Goal: Use online tool/utility: Use online tool/utility

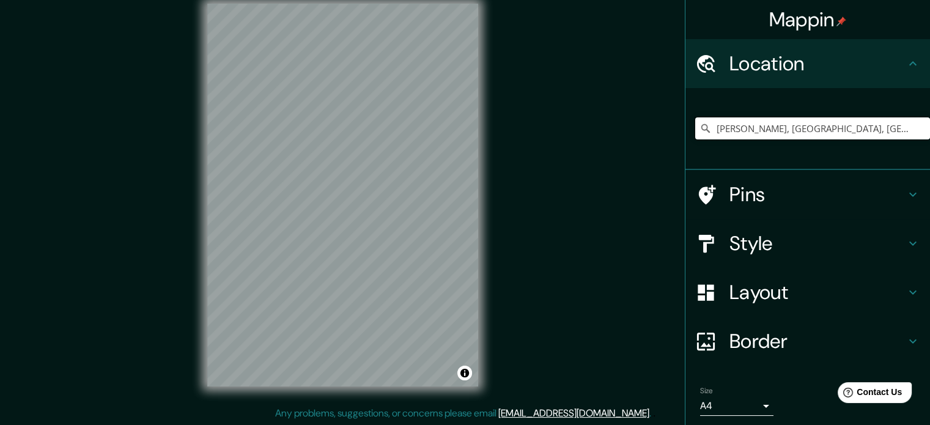
click at [834, 129] on input "[PERSON_NAME], [GEOGRAPHIC_DATA], [GEOGRAPHIC_DATA]" at bounding box center [812, 128] width 235 height 22
click at [472, 160] on div "Mappin Location [GEOGRAPHIC_DATA], [GEOGRAPHIC_DATA], [GEOGRAPHIC_DATA] Pins St…" at bounding box center [465, 204] width 930 height 441
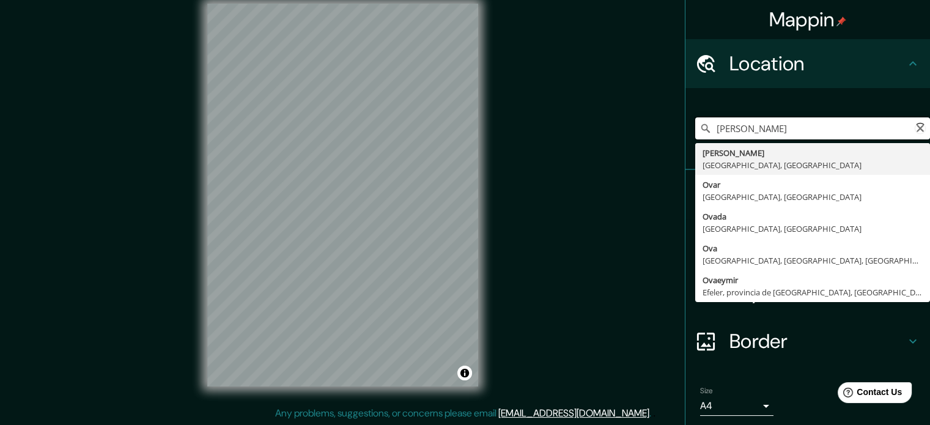
type input "[PERSON_NAME], [GEOGRAPHIC_DATA], [GEOGRAPHIC_DATA]"
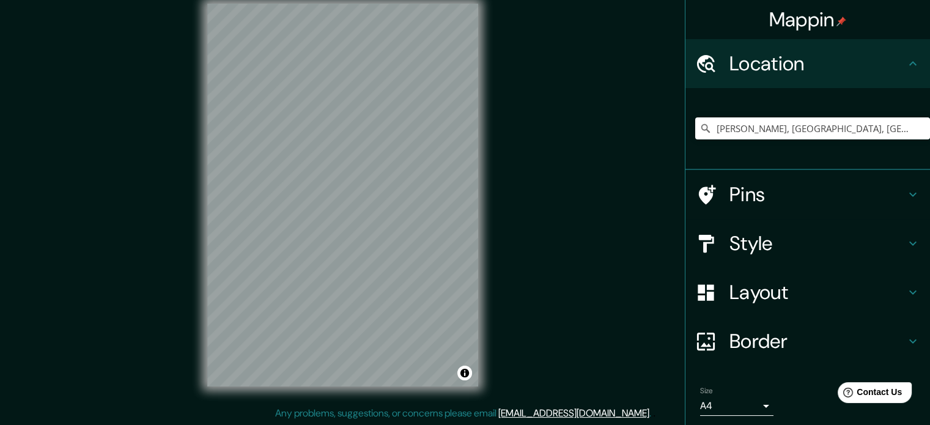
drag, startPoint x: 879, startPoint y: 133, endPoint x: 482, endPoint y: 216, distance: 406.0
click at [481, 216] on div "© Mapbox © OpenStreetMap Improve this map" at bounding box center [343, 195] width 310 height 422
click at [183, 239] on div "Mappin Location [GEOGRAPHIC_DATA], [GEOGRAPHIC_DATA], [GEOGRAPHIC_DATA] [PERSON…" at bounding box center [465, 204] width 930 height 441
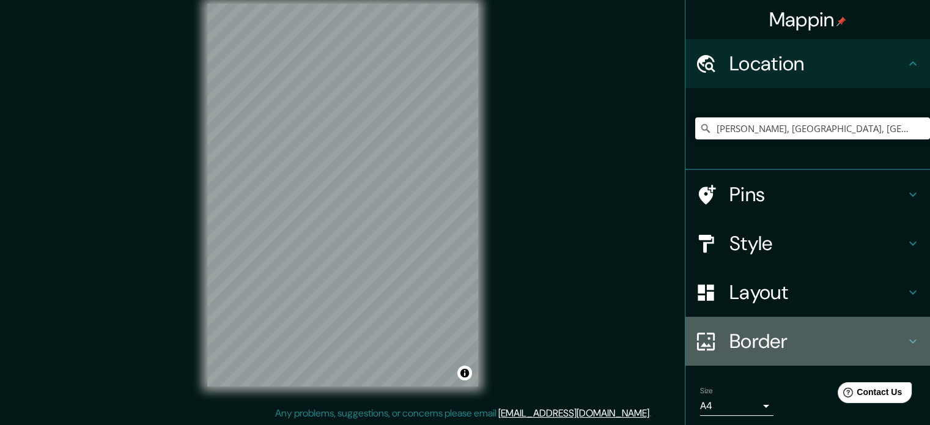
click at [760, 335] on h4 "Border" at bounding box center [817, 341] width 176 height 24
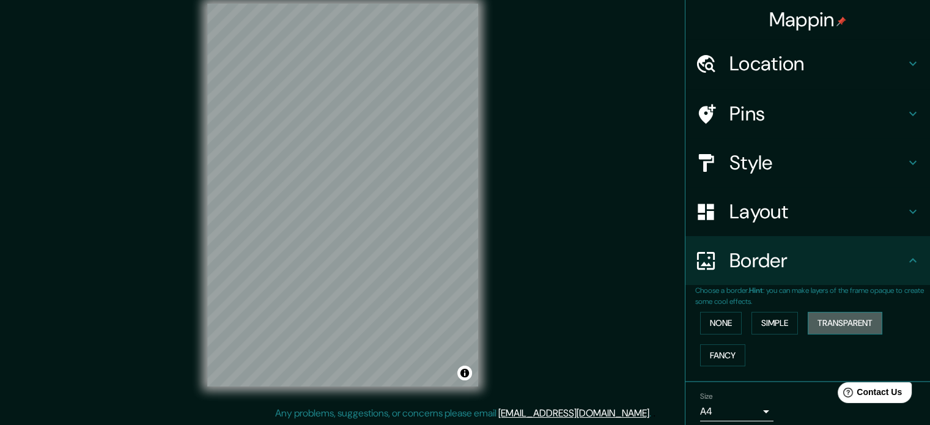
click at [846, 317] on button "Transparent" at bounding box center [844, 323] width 75 height 23
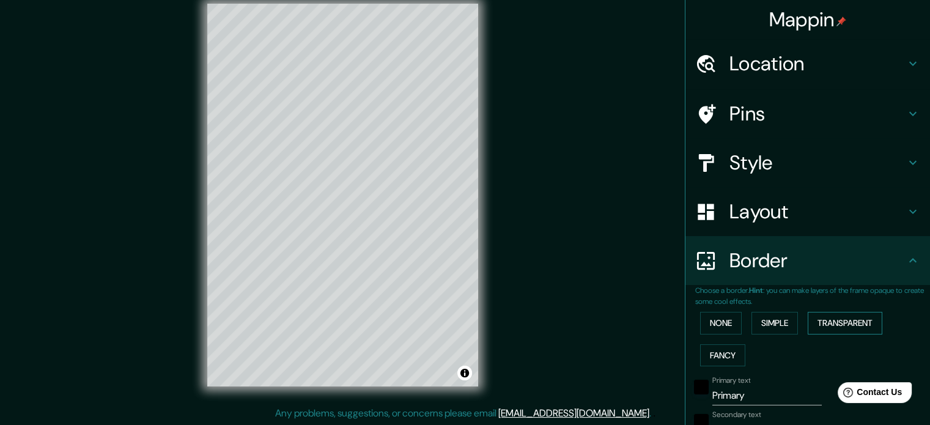
click at [846, 317] on button "Transparent" at bounding box center [844, 323] width 75 height 23
type input "213"
type input "35"
click at [716, 317] on button "None" at bounding box center [721, 323] width 42 height 23
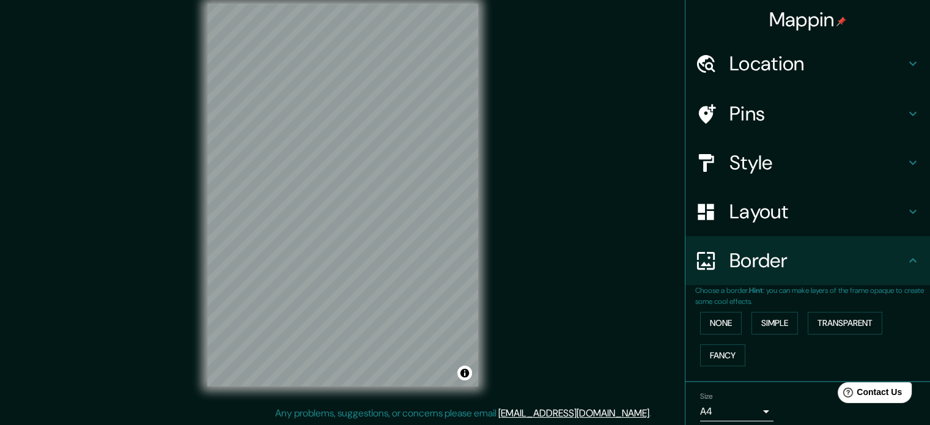
click at [765, 218] on h4 "Layout" at bounding box center [817, 211] width 176 height 24
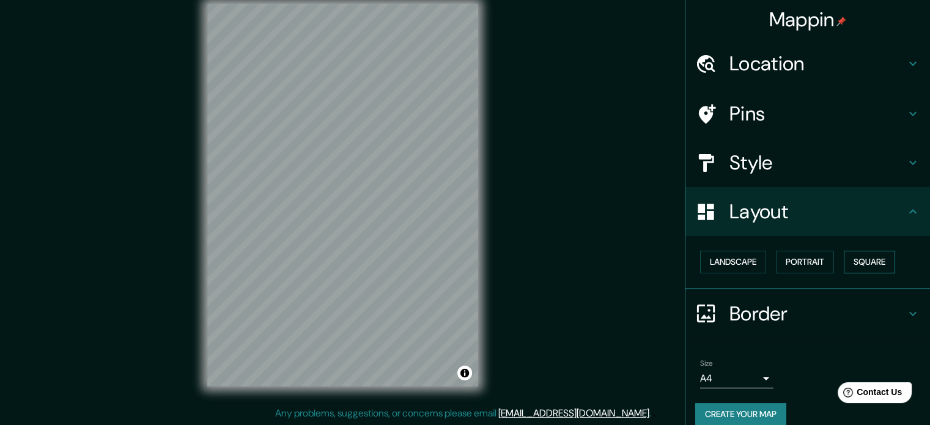
click at [851, 267] on button "Square" at bounding box center [868, 262] width 51 height 23
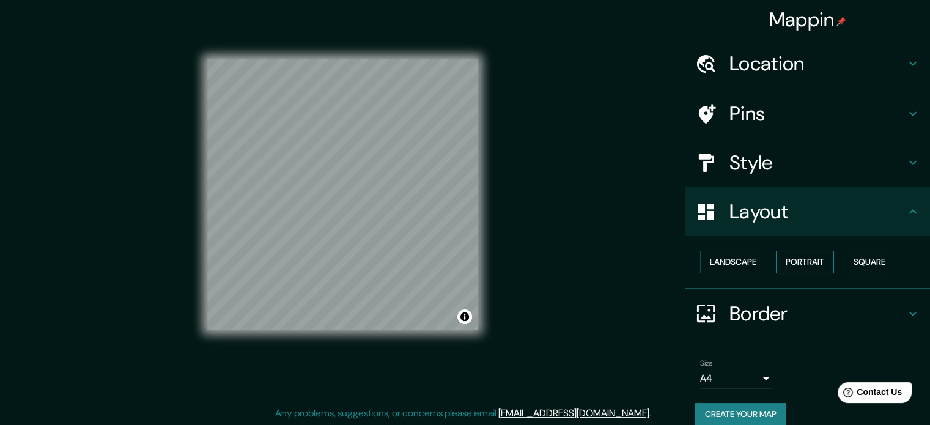
click at [810, 257] on button "Portrait" at bounding box center [805, 262] width 58 height 23
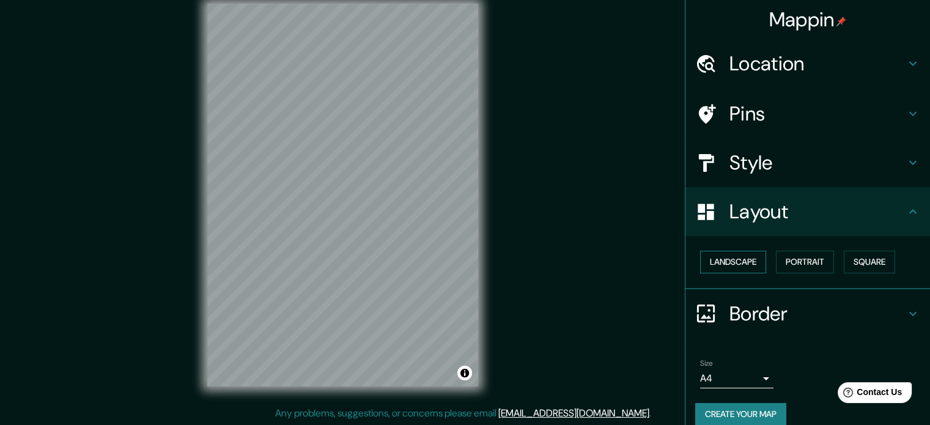
click at [739, 257] on button "Landscape" at bounding box center [733, 262] width 66 height 23
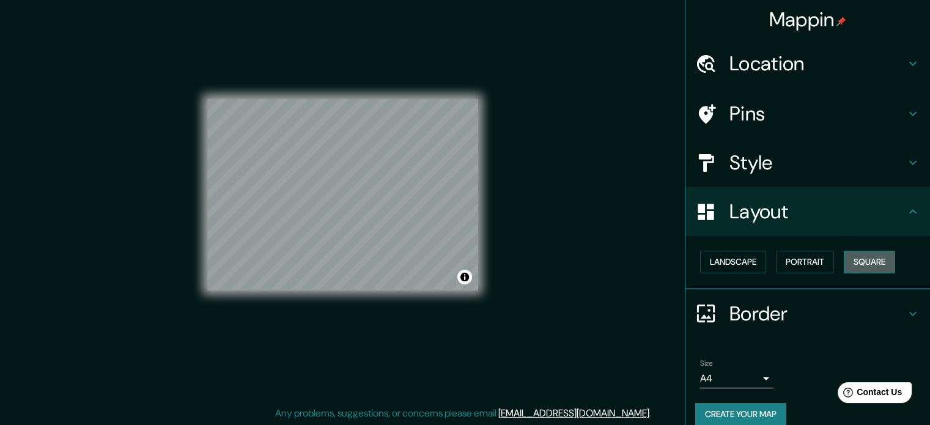
click at [867, 258] on button "Square" at bounding box center [868, 262] width 51 height 23
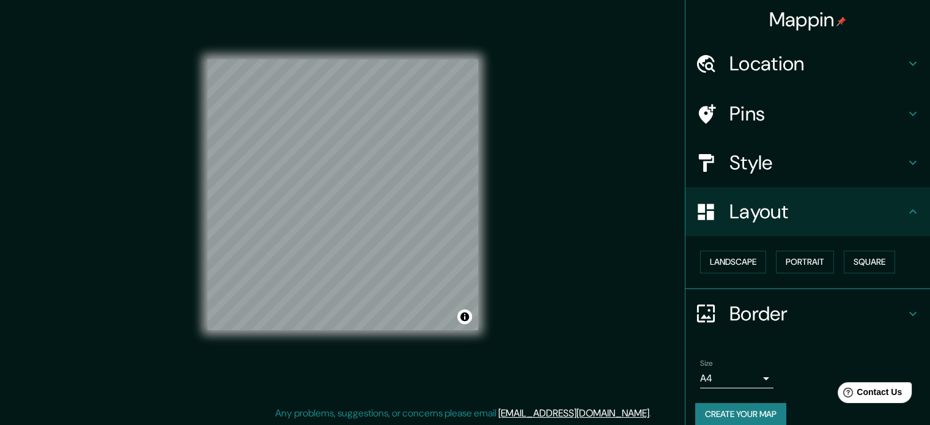
click at [781, 166] on h4 "Style" at bounding box center [817, 162] width 176 height 24
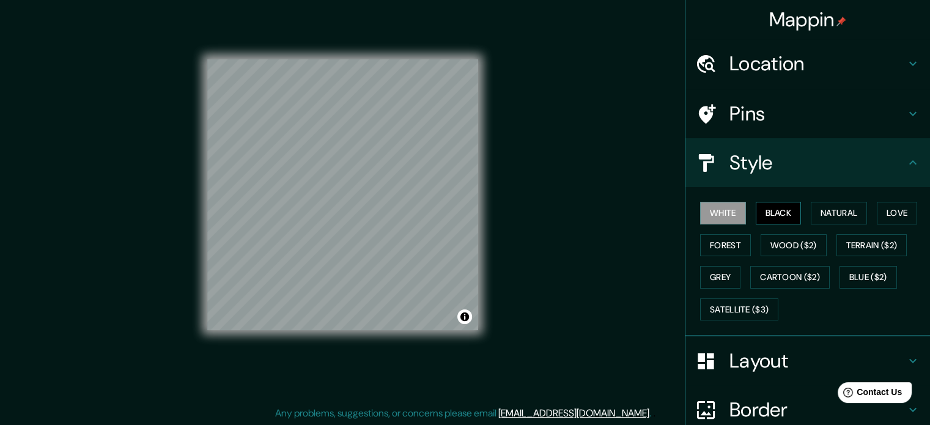
click at [778, 212] on button "Black" at bounding box center [778, 213] width 46 height 23
click at [835, 212] on button "Natural" at bounding box center [838, 213] width 56 height 23
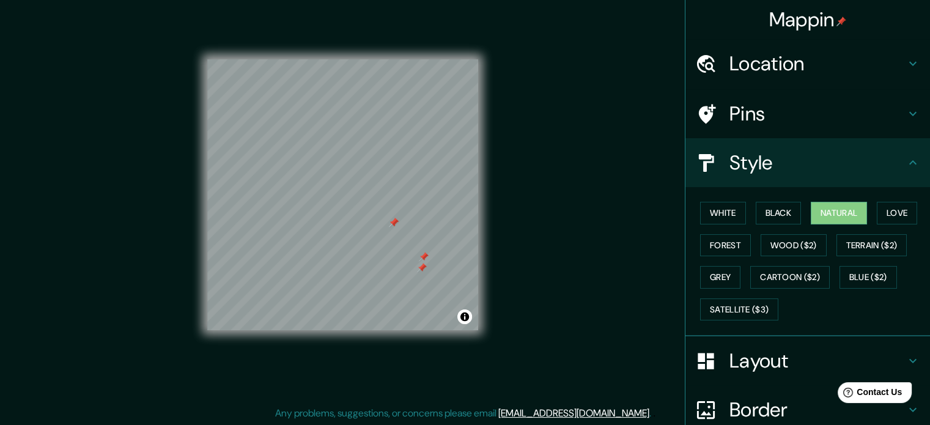
click at [423, 266] on div at bounding box center [422, 268] width 10 height 10
click at [424, 259] on div at bounding box center [424, 257] width 10 height 10
click at [719, 127] on div "Pins" at bounding box center [807, 113] width 244 height 49
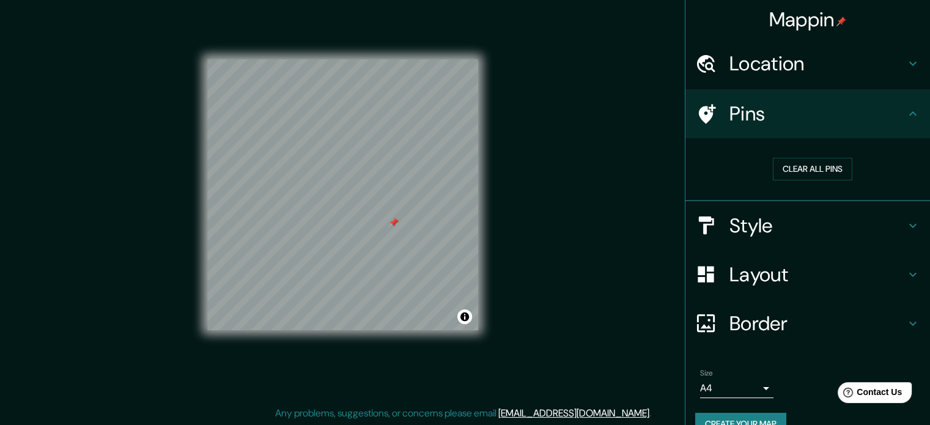
click at [778, 78] on div "Location" at bounding box center [807, 63] width 244 height 49
